Goal: Book appointment/travel/reservation

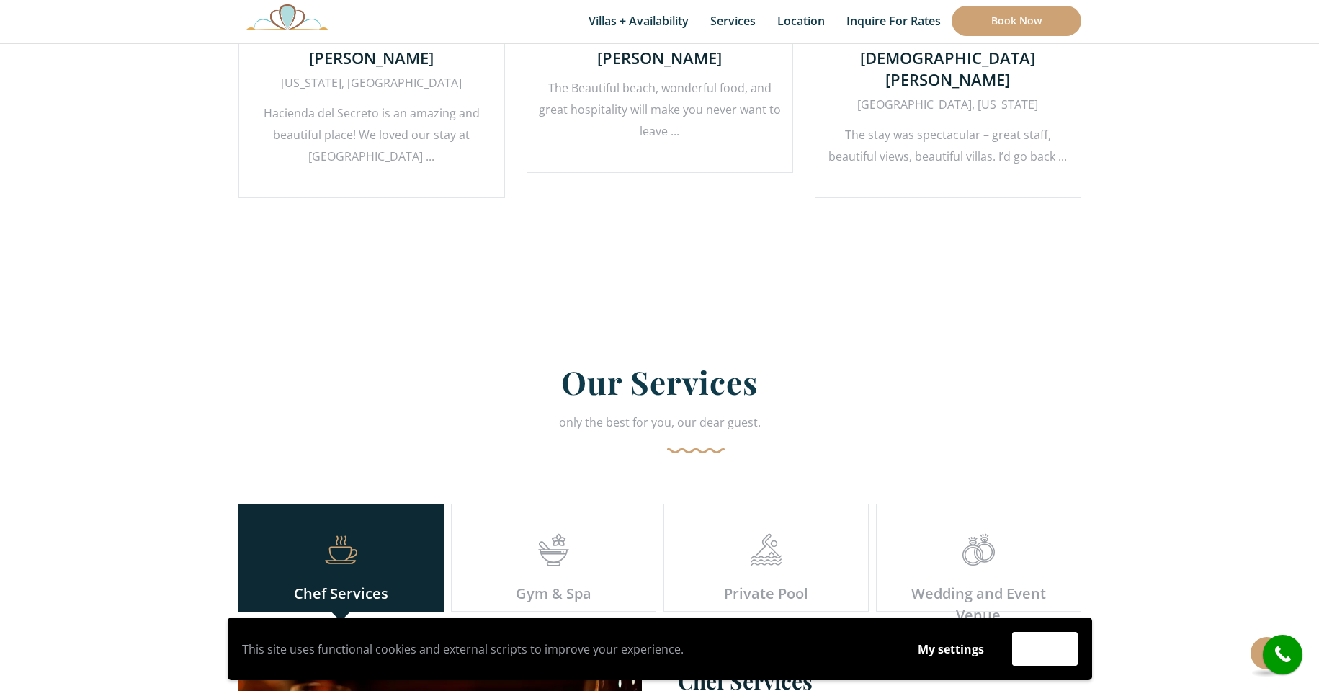
scroll to position [3673, 0]
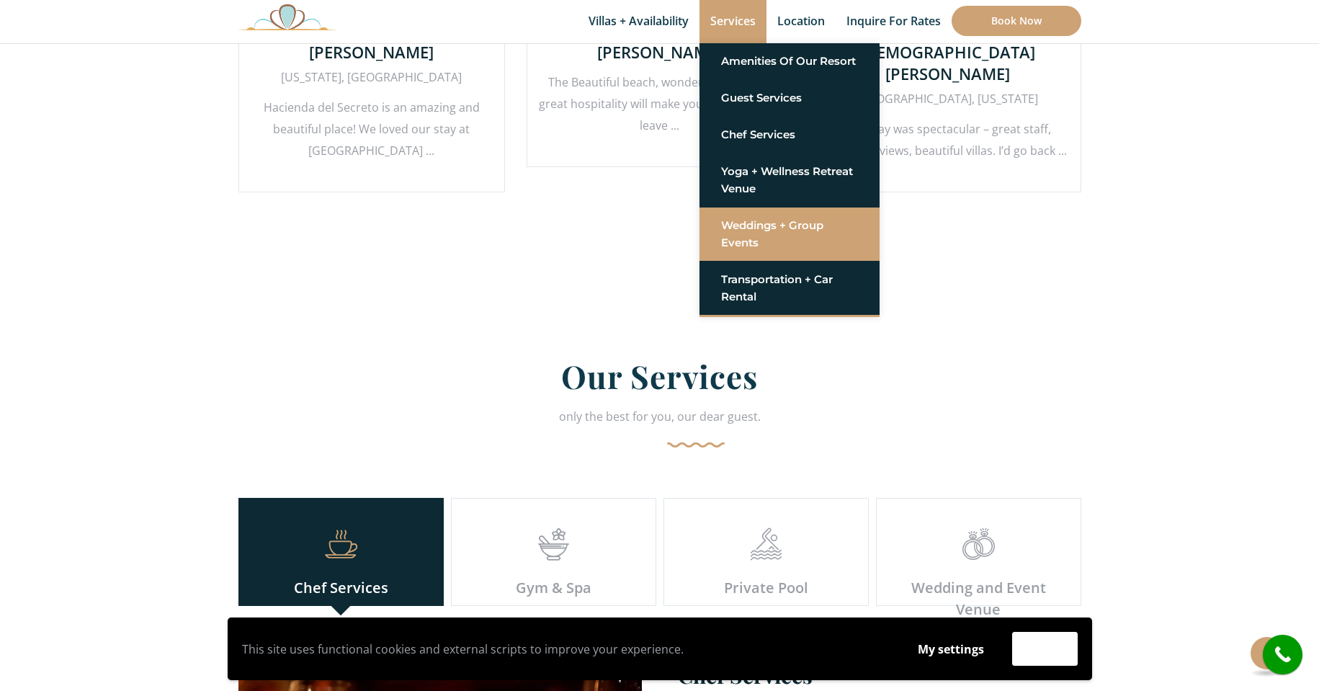
click at [776, 234] on link "Weddings + Group Events" at bounding box center [789, 233] width 137 height 43
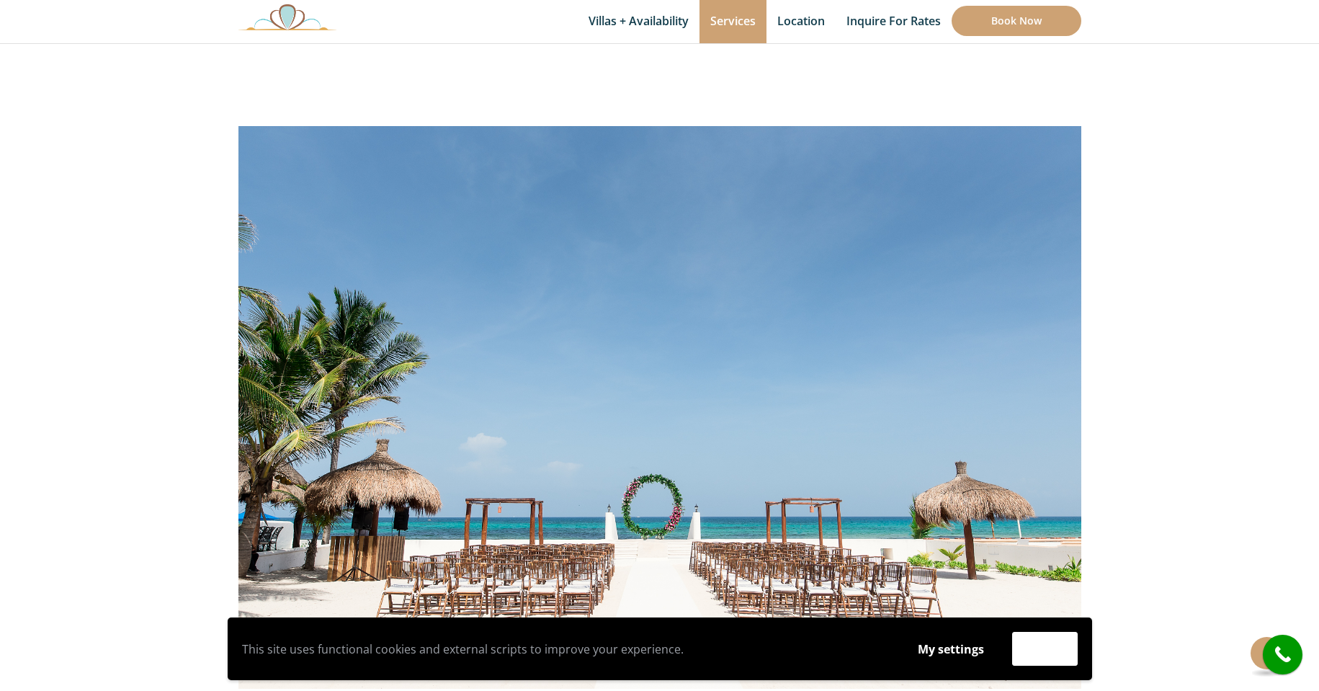
scroll to position [360, 0]
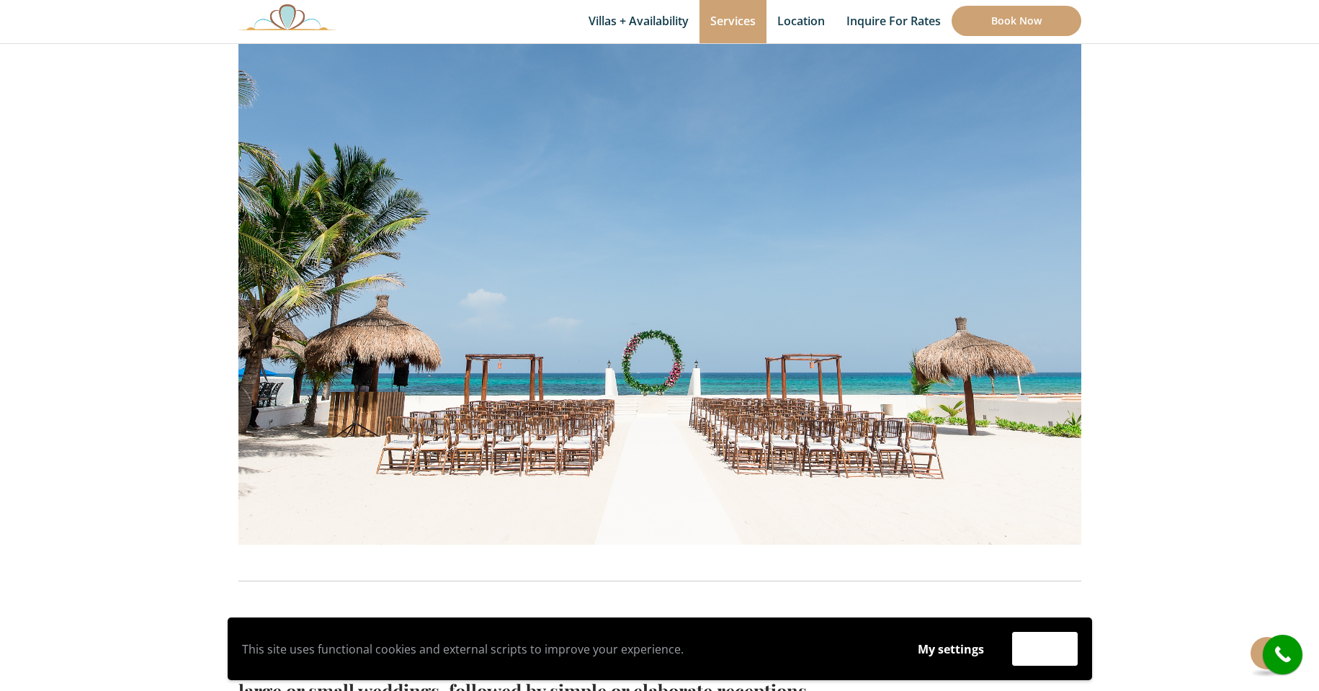
click at [938, 310] on img at bounding box center [659, 263] width 843 height 562
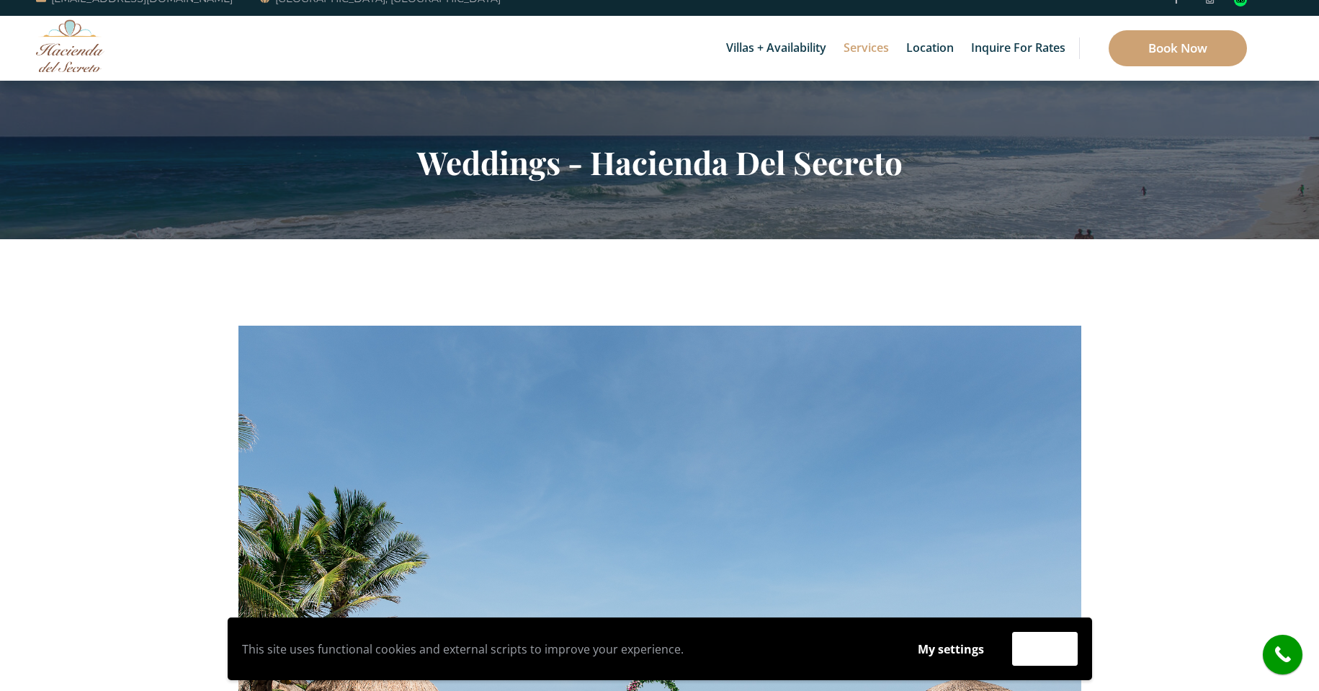
scroll to position [0, 0]
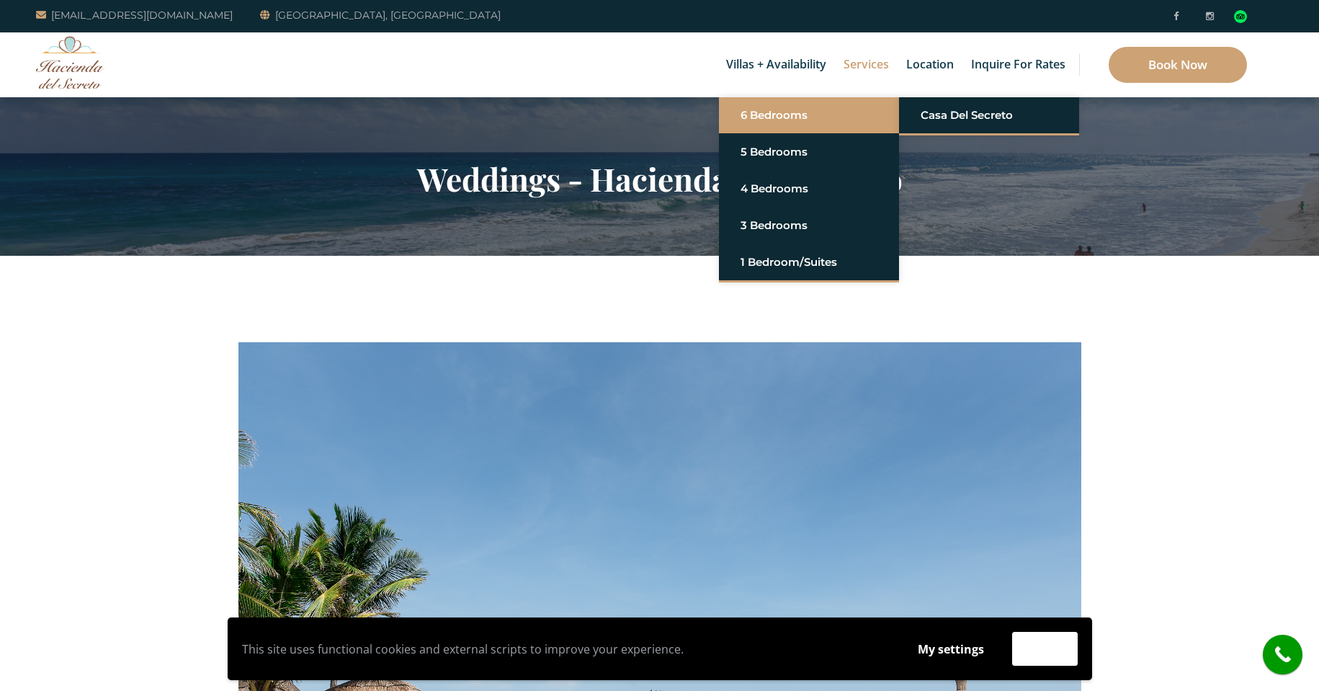
click at [772, 115] on link "6 Bedrooms" at bounding box center [808, 115] width 137 height 26
click at [946, 122] on link "Casa del Secreto" at bounding box center [988, 115] width 137 height 26
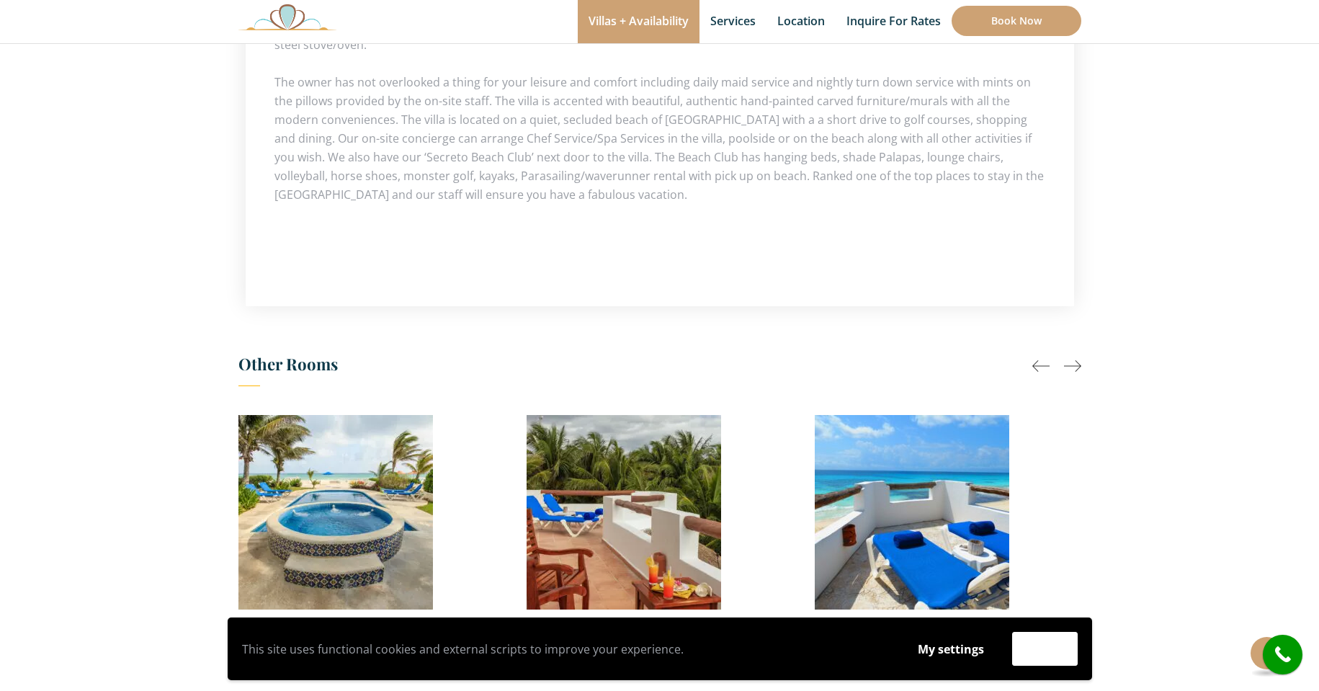
scroll to position [1008, 0]
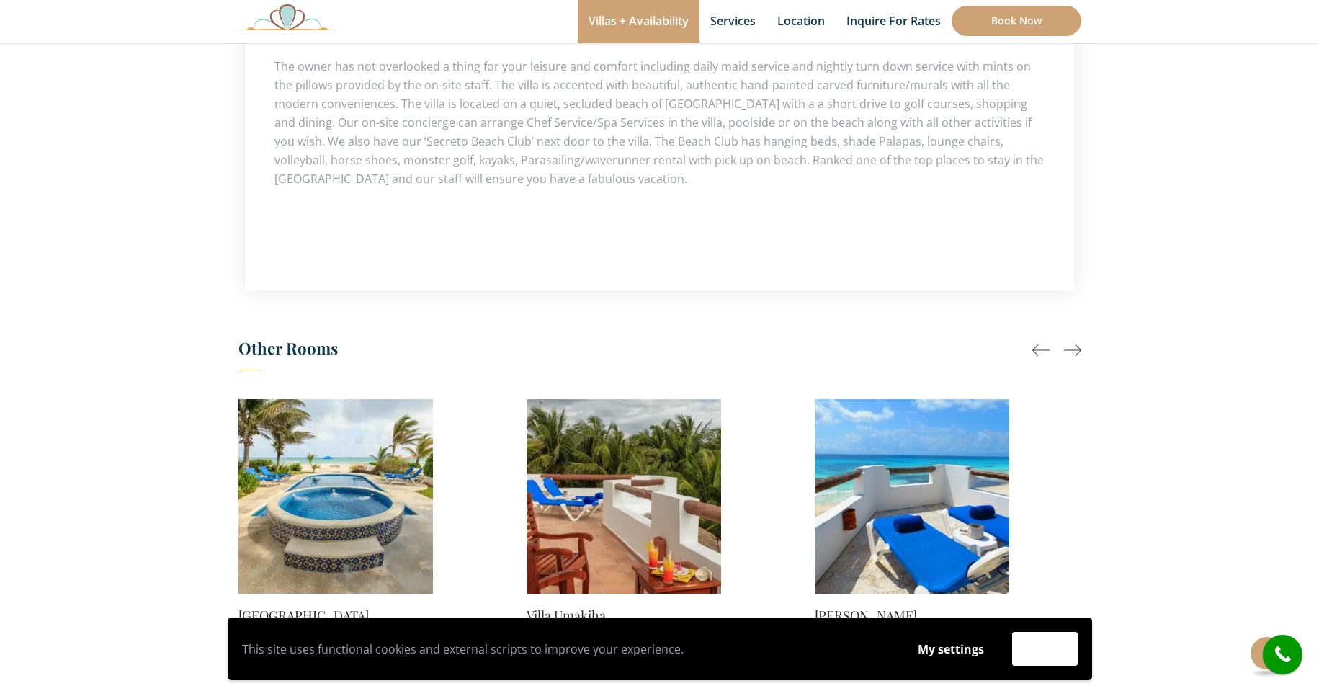
click at [1067, 341] on div at bounding box center [1072, 349] width 17 height 17
